Goal: Use online tool/utility: Utilize a website feature to perform a specific function

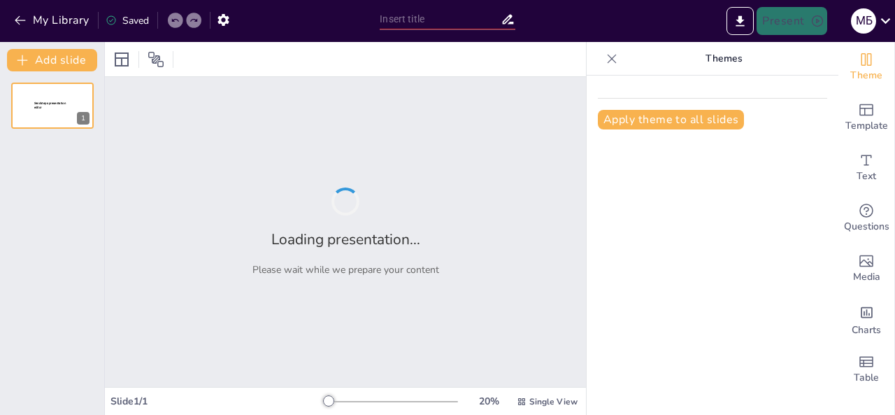
type input "Неизвестные факты о [PERSON_NAME].П. [PERSON_NAME] и его произведениях"
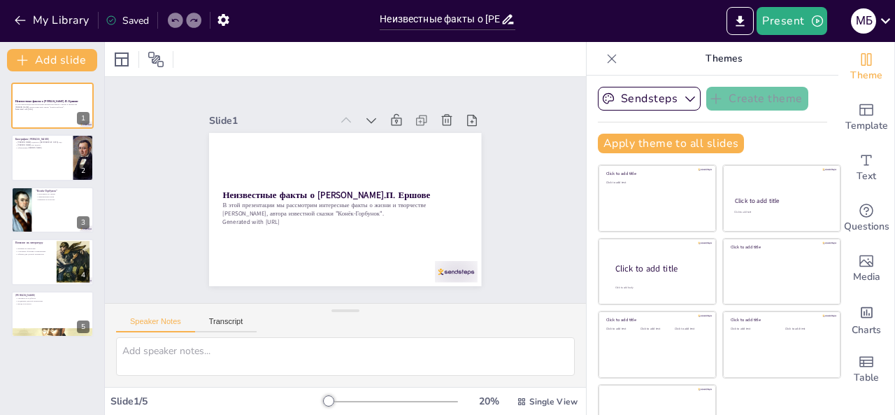
drag, startPoint x: 0, startPoint y: 0, endPoint x: 469, endPoint y: 120, distance: 483.9
click at [469, 120] on div "Slide 1 Неизвестные факты о [PERSON_NAME].П. Ершове В этой презентации мы рассм…" at bounding box center [345, 228] width 481 height 373
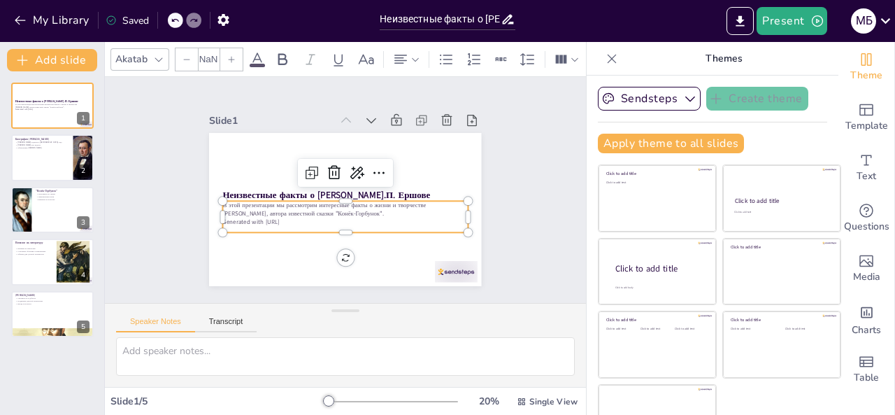
type input "32"
click at [302, 222] on div "В этой презентации мы рассмотрим интересные факты о жизни и творчестве [PERSON_…" at bounding box center [345, 216] width 245 height 31
click at [287, 218] on p "Generated with [URL]" at bounding box center [345, 222] width 245 height 8
click at [287, 215] on p "Generated with [URL]" at bounding box center [345, 219] width 245 height 8
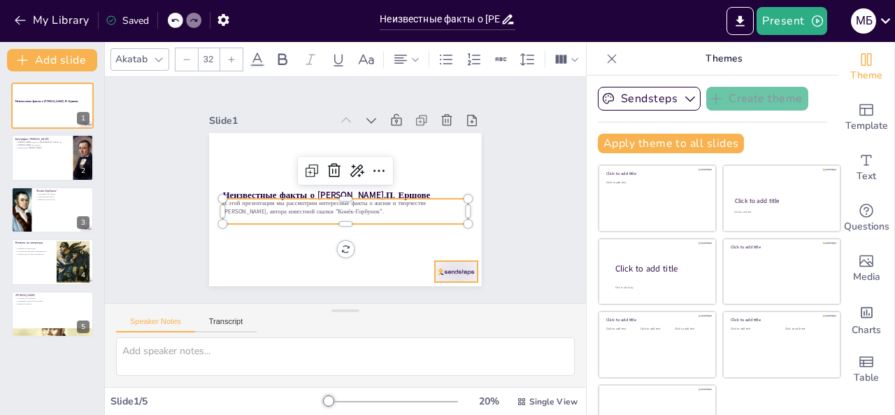
click at [439, 270] on div at bounding box center [447, 283] width 45 height 26
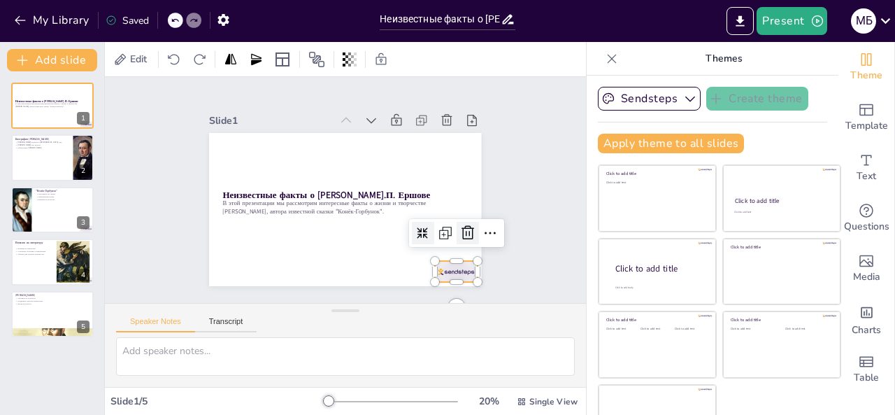
click at [456, 238] on icon at bounding box center [463, 245] width 14 height 15
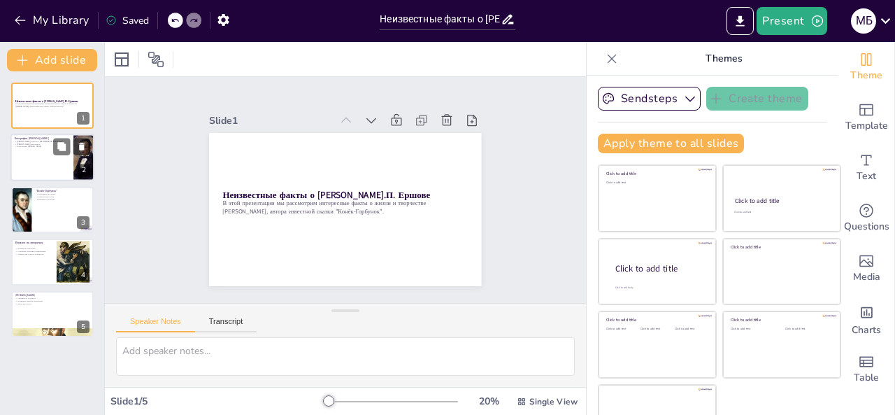
click at [51, 162] on div at bounding box center [52, 158] width 84 height 48
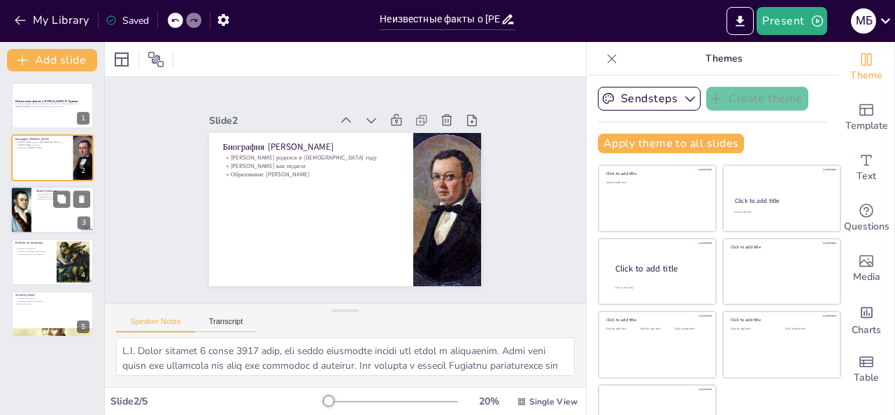
click at [41, 215] on div at bounding box center [52, 210] width 84 height 48
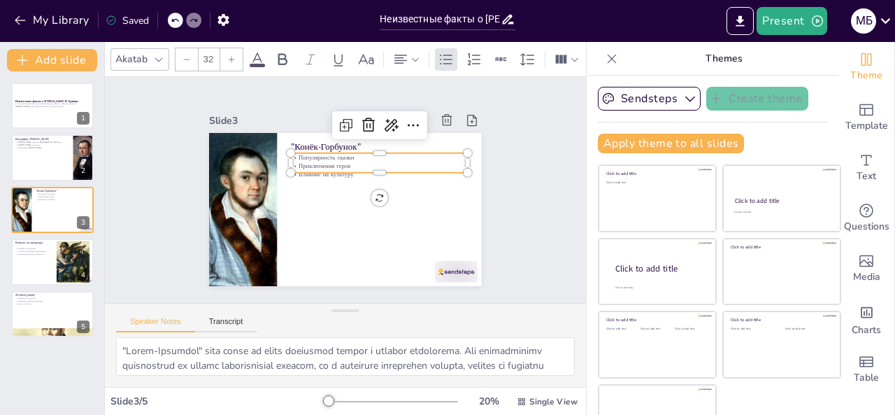
click at [318, 153] on p "Популярность сказки" at bounding box center [379, 157] width 177 height 8
click at [35, 262] on div at bounding box center [52, 262] width 84 height 48
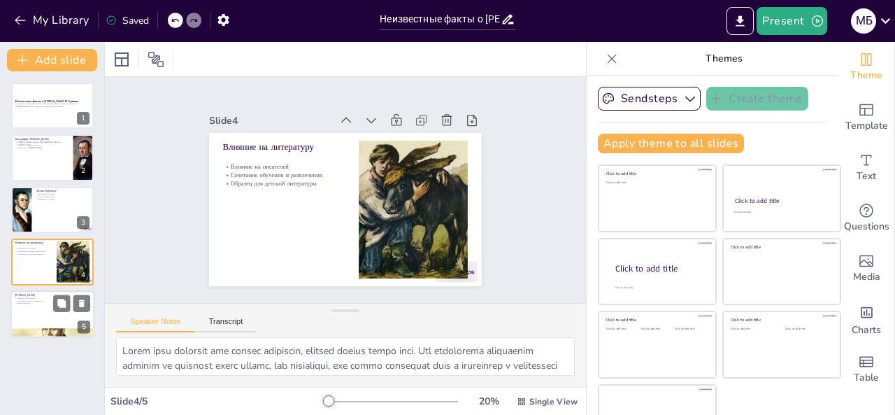
click at [43, 304] on div at bounding box center [52, 314] width 84 height 48
type textarea "Loremips Dolors amet consecte adipiscinge s doeiusmo, tem incidid utl etdolore …"
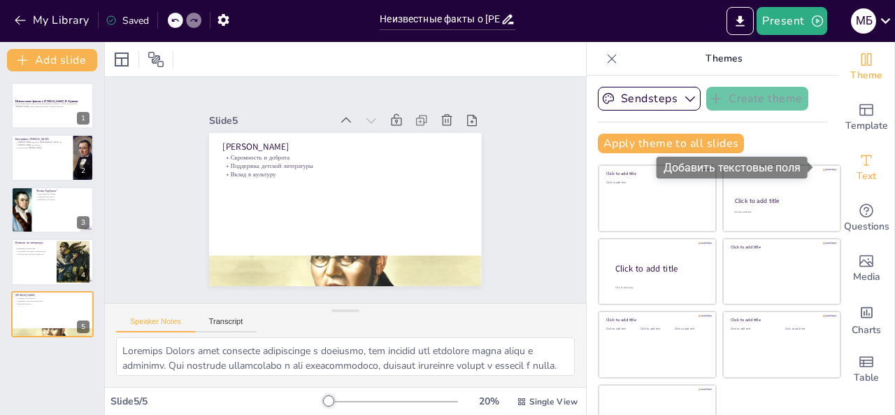
click at [857, 169] on span "Text" at bounding box center [867, 176] width 20 height 15
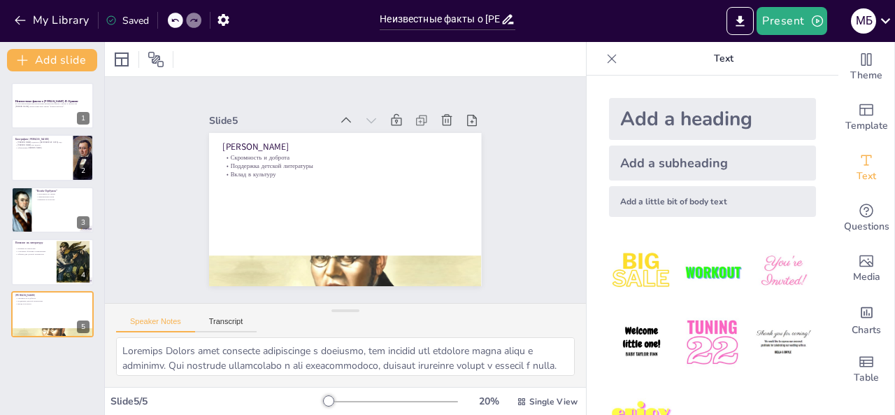
click at [530, 321] on div "Speaker Notes Transcript" at bounding box center [345, 321] width 481 height 34
click at [602, 48] on div at bounding box center [612, 59] width 22 height 22
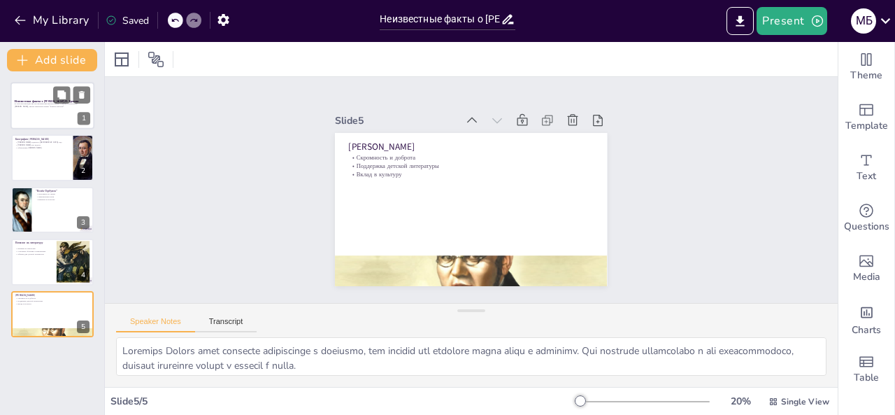
click at [34, 106] on p "В этой презентации мы рассмотрим интересные факты о жизни и творчестве [PERSON_…" at bounding box center [53, 104] width 76 height 5
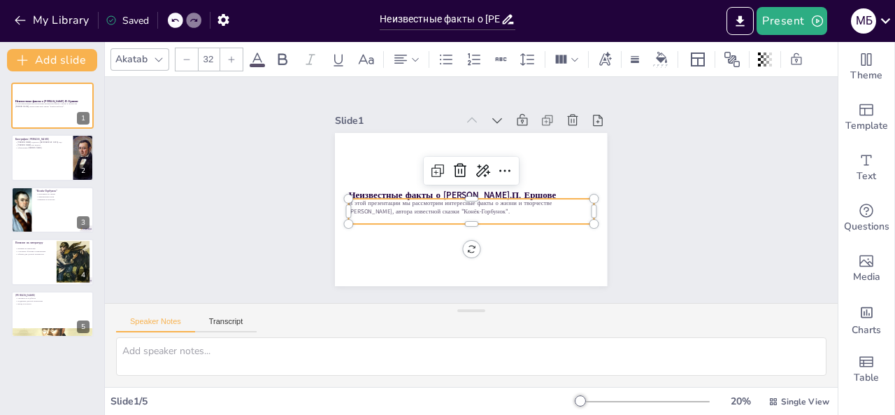
click at [366, 201] on p "В этой презентации мы рассмотрим интересные факты о жизни и творчестве [PERSON_…" at bounding box center [461, 203] width 208 height 157
click at [28, 181] on div "Неизвестные факты о [PERSON_NAME].П. Ершове В этой презентации мы рассмотрим ин…" at bounding box center [52, 210] width 104 height 255
click at [31, 163] on div at bounding box center [52, 158] width 84 height 48
type textarea "L.I. Dolor sitamet 9 conse 4926 adip, eli seddo eiusmodte incidi utl etdol m al…"
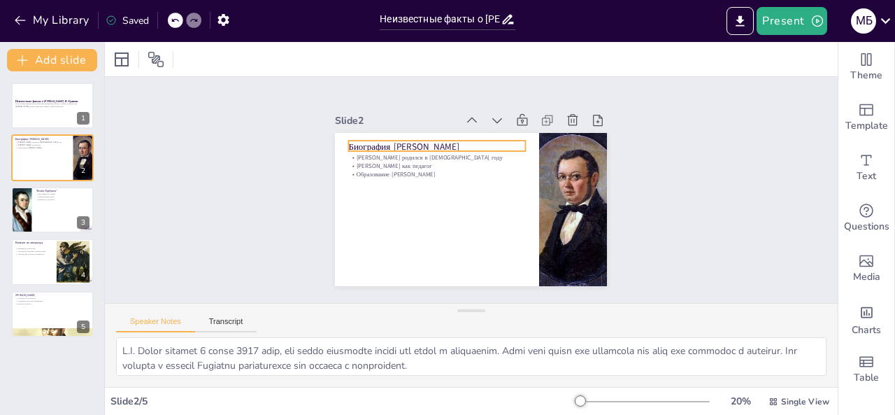
click at [381, 147] on div "Биография [PERSON_NAME] [PERSON_NAME] родился в [DEMOGRAPHIC_DATA] году [PERSON…" at bounding box center [469, 209] width 287 height 180
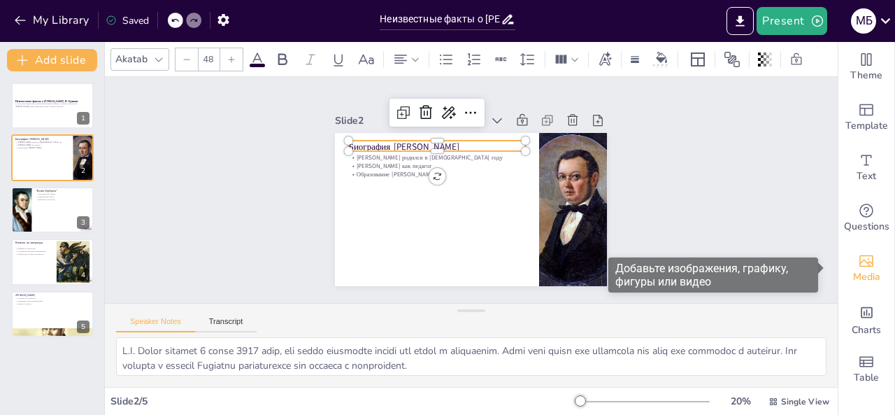
click at [860, 265] on icon "Add images, graphics, shapes or video" at bounding box center [867, 261] width 14 height 12
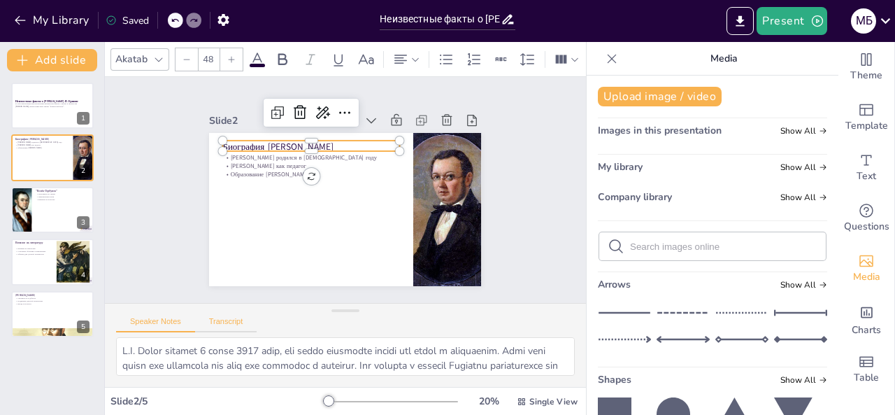
click at [232, 317] on button "Transcript" at bounding box center [226, 324] width 62 height 15
click at [143, 314] on div "Speaker Notes Transcript" at bounding box center [186, 323] width 141 height 18
click at [148, 327] on button "Speaker Notes" at bounding box center [155, 324] width 79 height 15
click at [136, 50] on div "Akatab" at bounding box center [132, 59] width 38 height 19
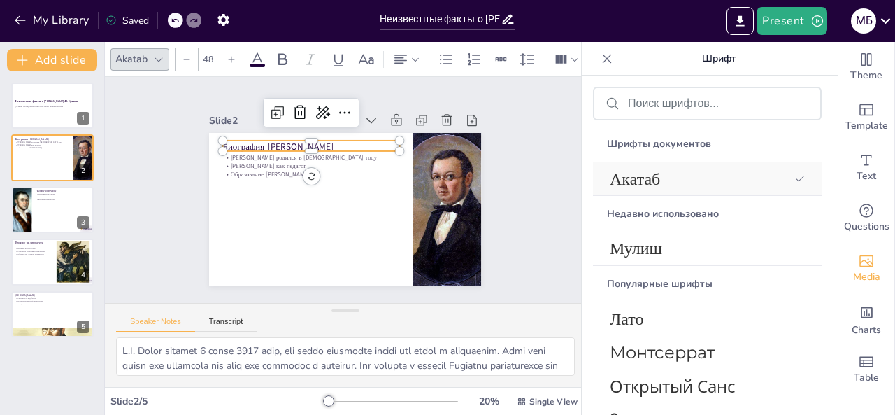
click at [728, 170] on span "Акатаб" at bounding box center [700, 178] width 180 height 23
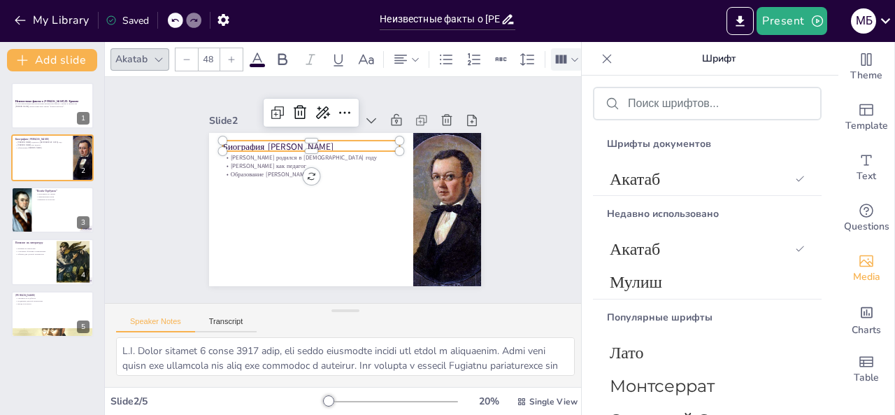
click at [566, 52] on icon at bounding box center [561, 59] width 15 height 15
click at [487, 155] on div "Slide 1 Неизвестные факты о [PERSON_NAME].П. Ершове В этой презентации мы рассм…" at bounding box center [345, 190] width 350 height 192
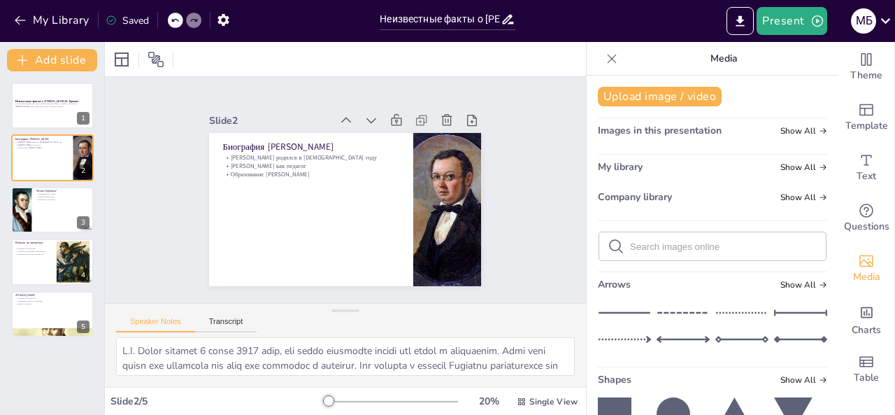
click at [605, 54] on icon at bounding box center [612, 59] width 14 height 14
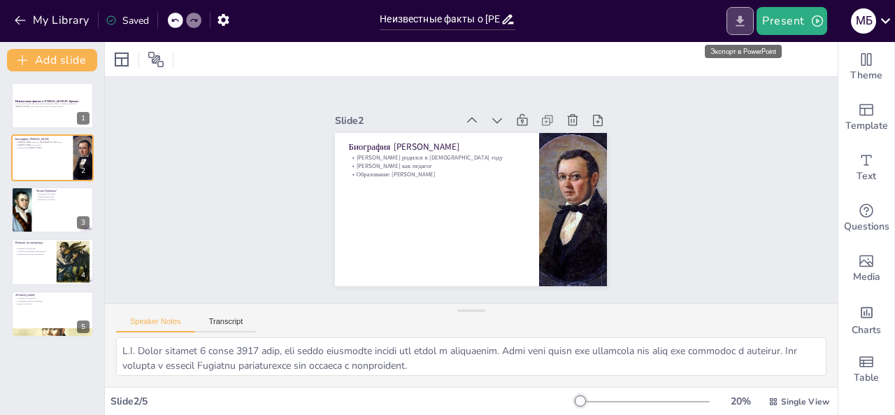
click at [746, 16] on icon "Export to PowerPoint" at bounding box center [740, 21] width 15 height 15
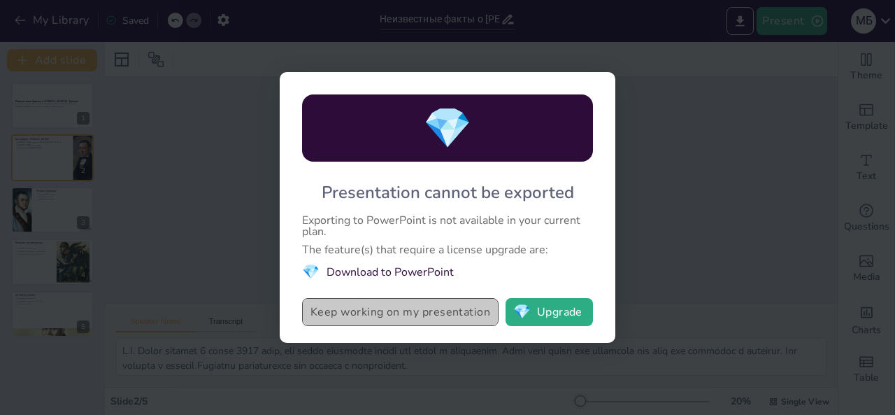
click at [437, 313] on button "Keep working on my presentation" at bounding box center [400, 312] width 197 height 28
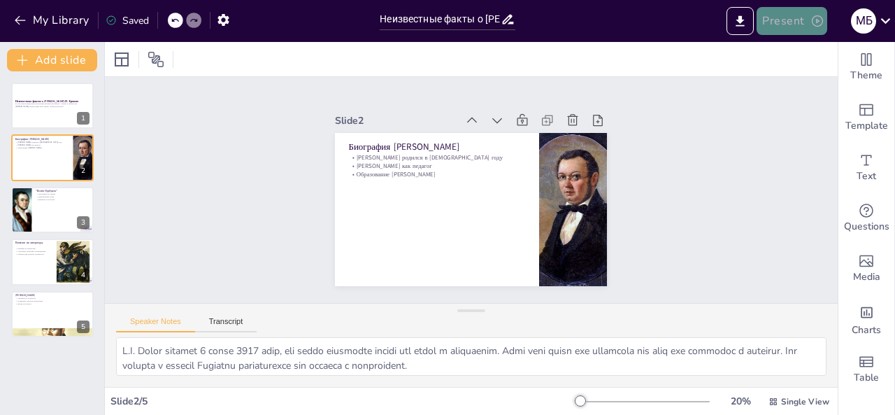
click at [787, 31] on button "Present" at bounding box center [792, 21] width 70 height 28
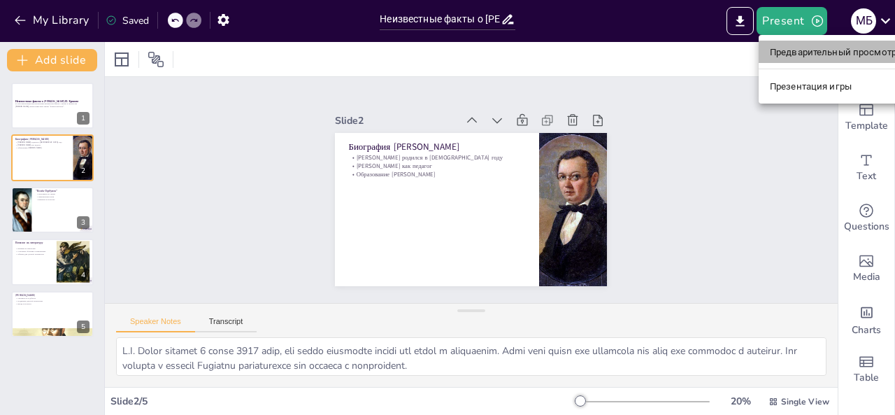
click at [792, 57] on font "Предварительный просмотр презентации" at bounding box center [863, 52] width 187 height 10
